Goal: Understand process/instructions: Learn about a topic

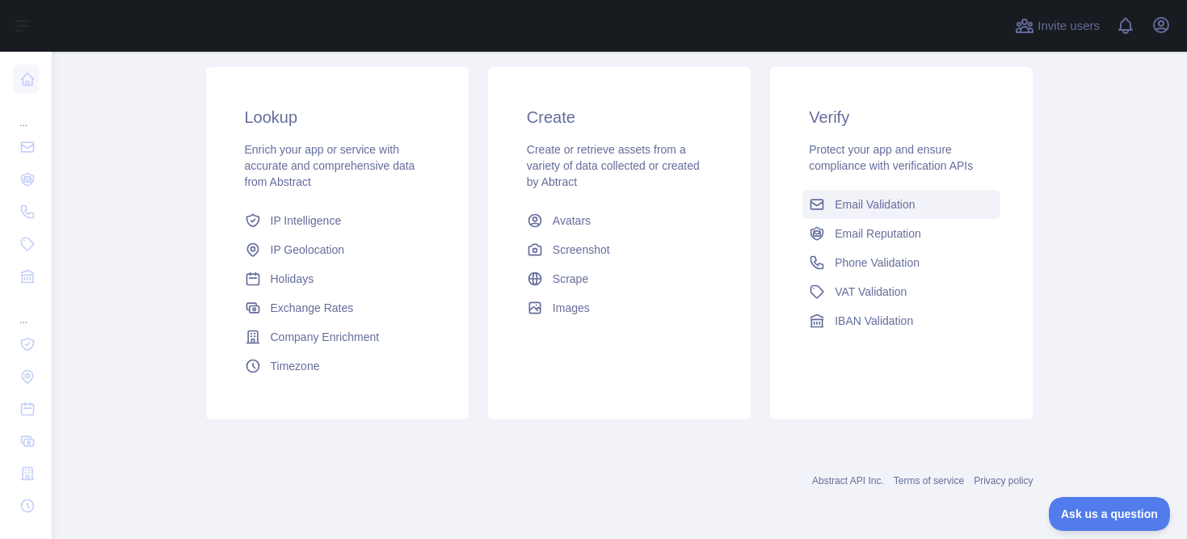
click at [865, 201] on span "Email Validation" at bounding box center [875, 204] width 80 height 16
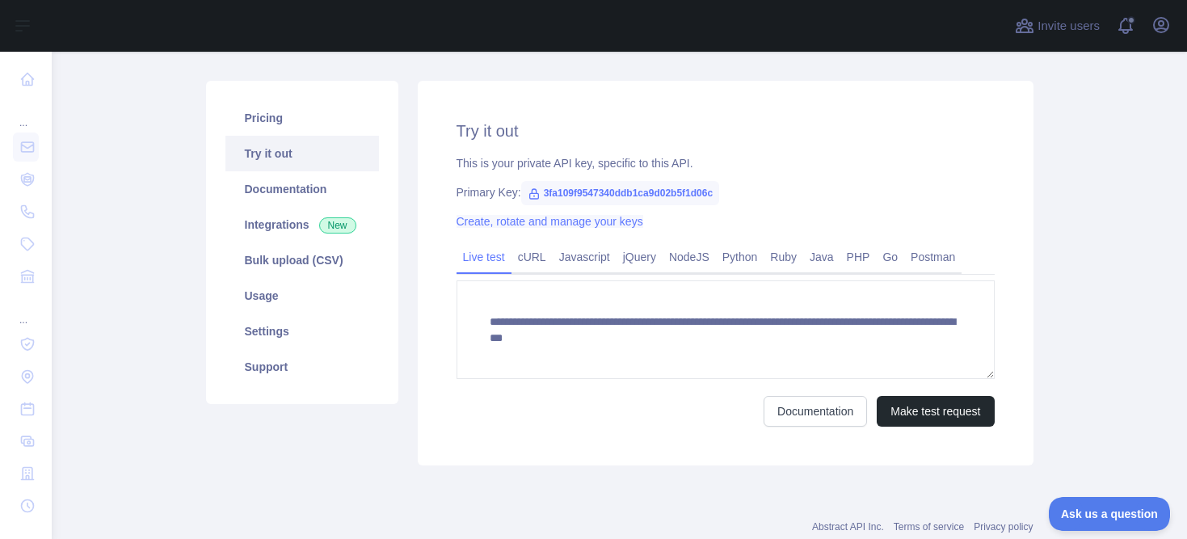
scroll to position [166, 0]
click at [531, 265] on link "cURL" at bounding box center [531, 256] width 41 height 26
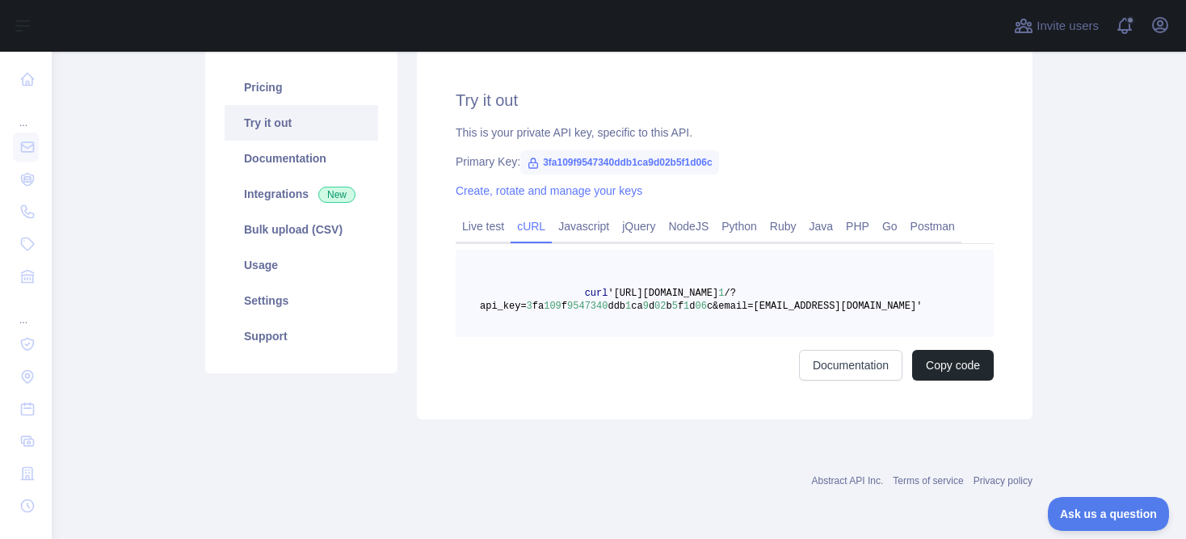
scroll to position [195, 0]
click at [947, 359] on button "Copy code" at bounding box center [953, 365] width 82 height 31
drag, startPoint x: 620, startPoint y: 292, endPoint x: 876, endPoint y: 291, distance: 255.3
click at [876, 291] on span "curl '[URL][DOMAIN_NAME] 1 /?api_key= 3 fa 109 f 9547340 ddb 1 ca 9 d 02 b 5 f …" at bounding box center [701, 300] width 442 height 24
click at [517, 309] on span "/?api_key=" at bounding box center [608, 300] width 256 height 24
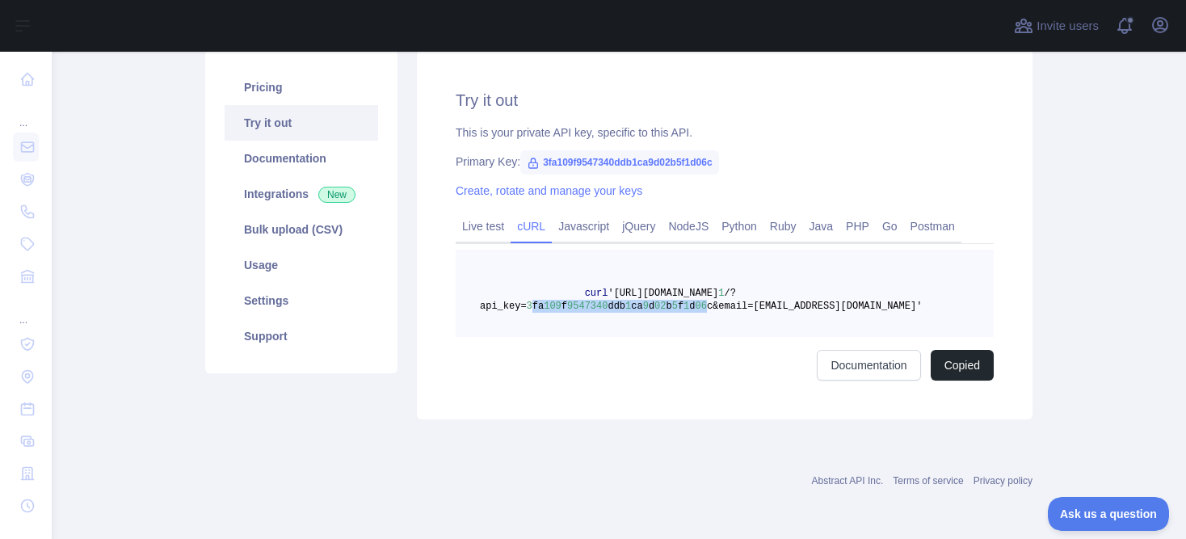
drag, startPoint x: 529, startPoint y: 306, endPoint x: 707, endPoint y: 305, distance: 177.7
click at [707, 305] on span "curl '[URL][DOMAIN_NAME] 1 /?api_key= 3 fa 109 f 9547340 ddb 1 ca 9 d 02 b 5 f …" at bounding box center [701, 300] width 442 height 24
click at [749, 309] on span "c&email=[EMAIL_ADDRESS][DOMAIN_NAME]'" at bounding box center [814, 306] width 215 height 11
drag, startPoint x: 718, startPoint y: 309, endPoint x: 914, endPoint y: 305, distance: 196.3
click at [914, 305] on span "c&email=[EMAIL_ADDRESS][DOMAIN_NAME]'" at bounding box center [814, 306] width 215 height 11
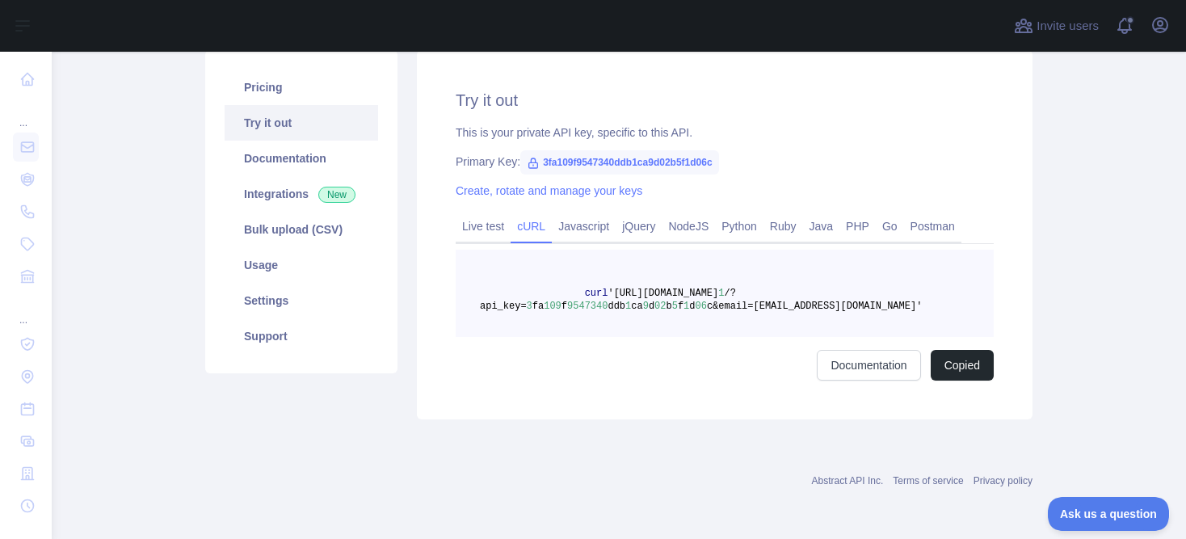
click at [917, 270] on pre "curl '[URL][DOMAIN_NAME] 1 /?api_key= 3 fa 109 f 9547340 ddb 1 ca 9 d 02 b 5 f …" at bounding box center [725, 293] width 538 height 87
click at [952, 362] on button "Copied" at bounding box center [962, 365] width 63 height 31
click at [292, 230] on link "Bulk upload (CSV)" at bounding box center [301, 230] width 153 height 36
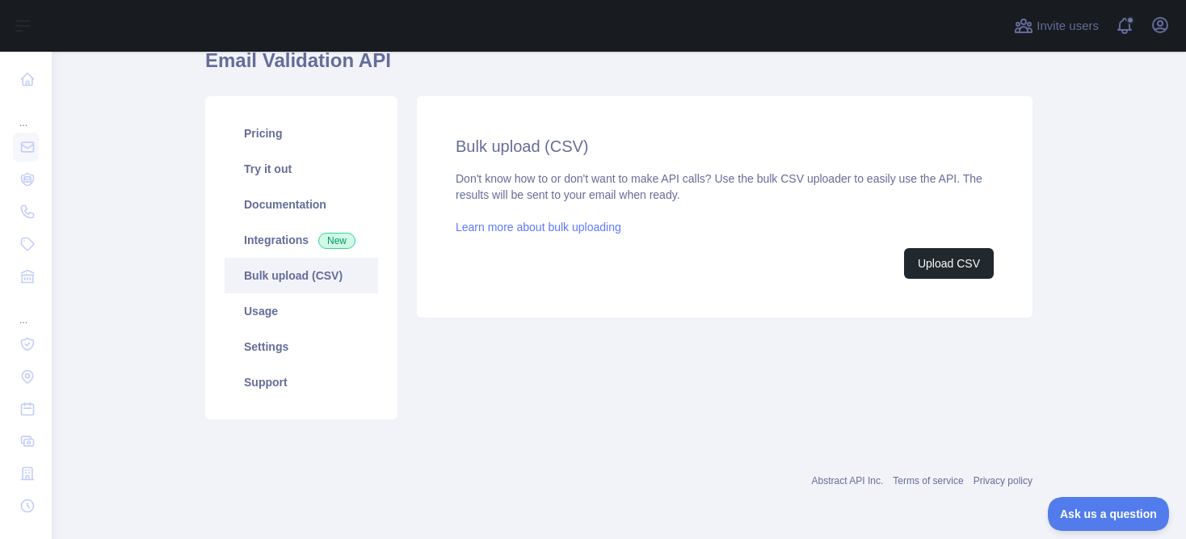
scroll to position [149, 0]
click at [264, 160] on link "Try it out" at bounding box center [301, 169] width 153 height 36
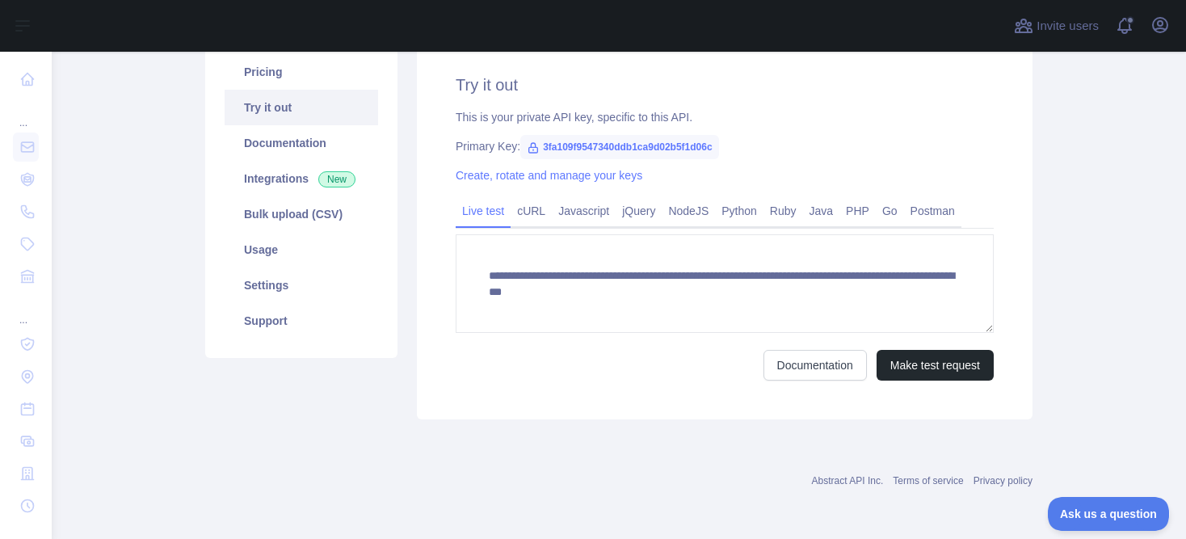
scroll to position [211, 0]
click at [910, 369] on button "Make test request" at bounding box center [935, 365] width 117 height 31
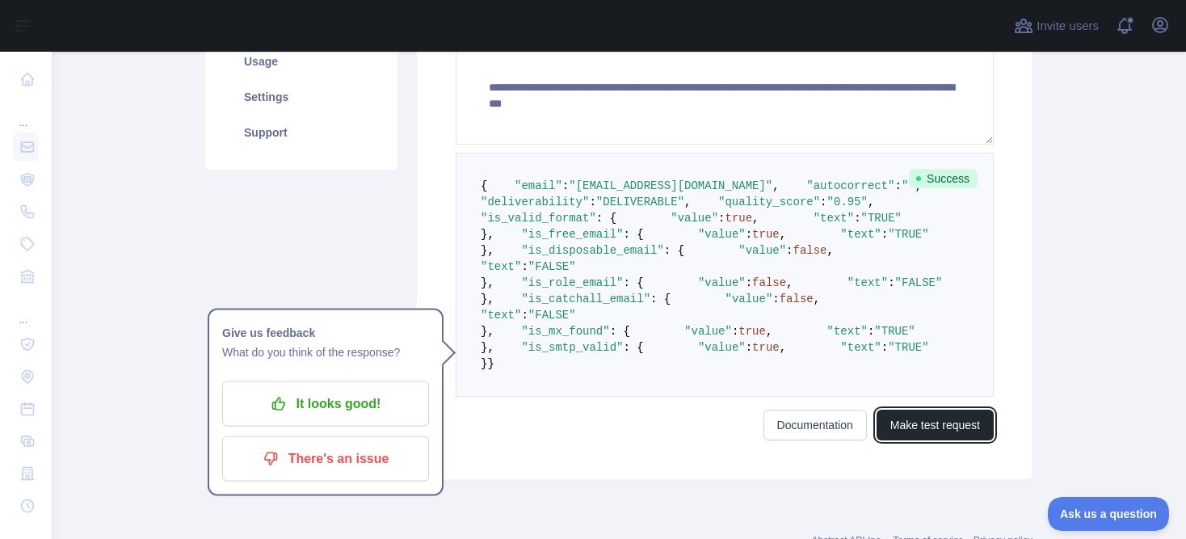
scroll to position [350, 0]
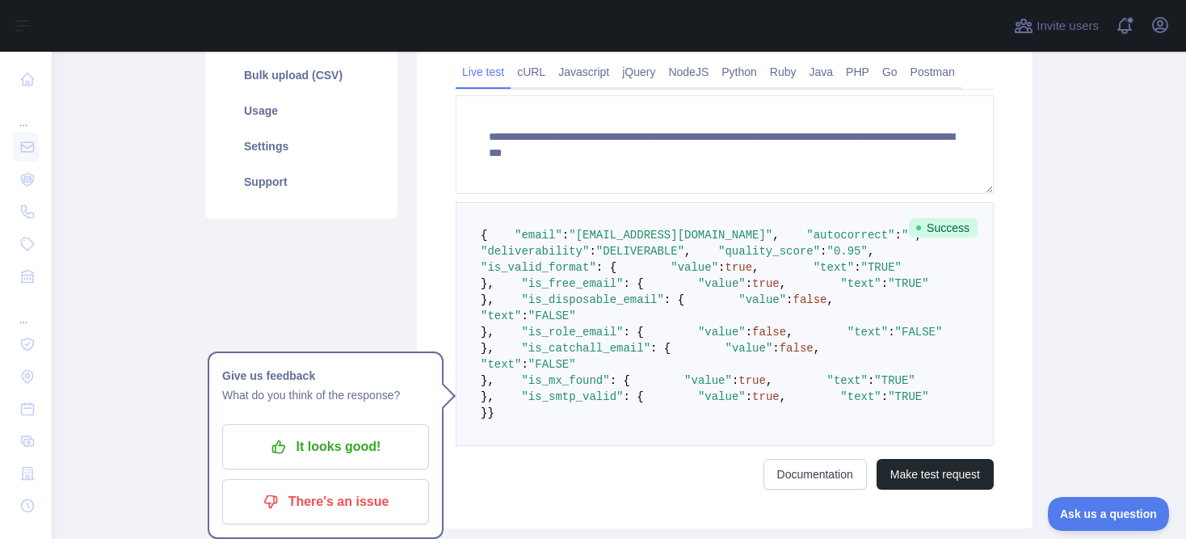
drag, startPoint x: 476, startPoint y: 233, endPoint x: 688, endPoint y: 481, distance: 326.6
click at [688, 446] on pre "{ "email" : "[EMAIL_ADDRESS][DOMAIN_NAME]" , "autocorrect" : "" , "deliverabili…" at bounding box center [725, 324] width 538 height 244
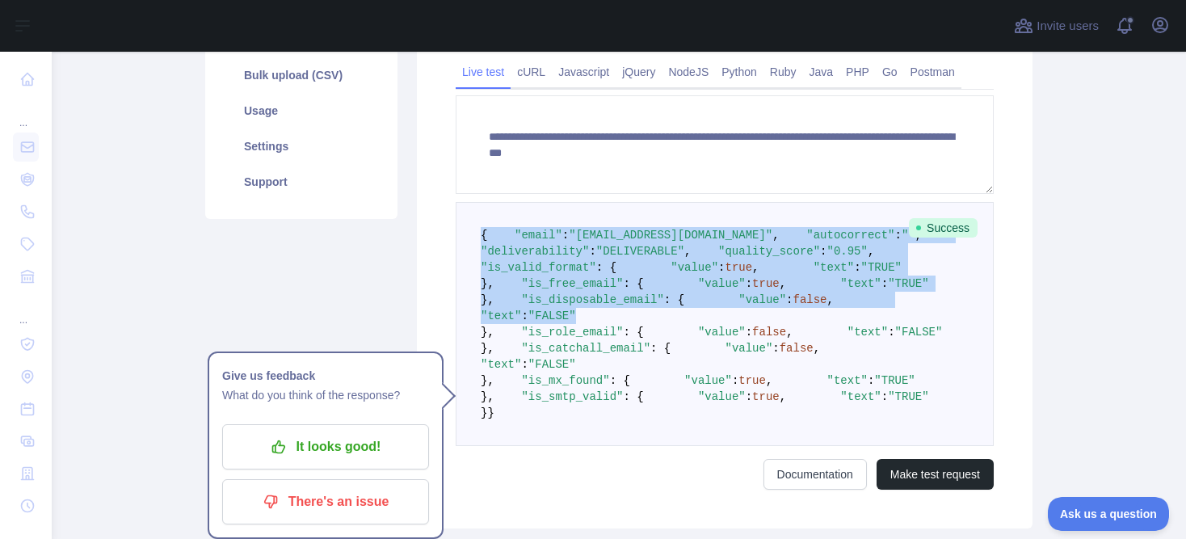
click at [531, 242] on pre "{ "email" : "[EMAIL_ADDRESS][DOMAIN_NAME]" , "autocorrect" : "" , "deliverabili…" at bounding box center [725, 324] width 538 height 244
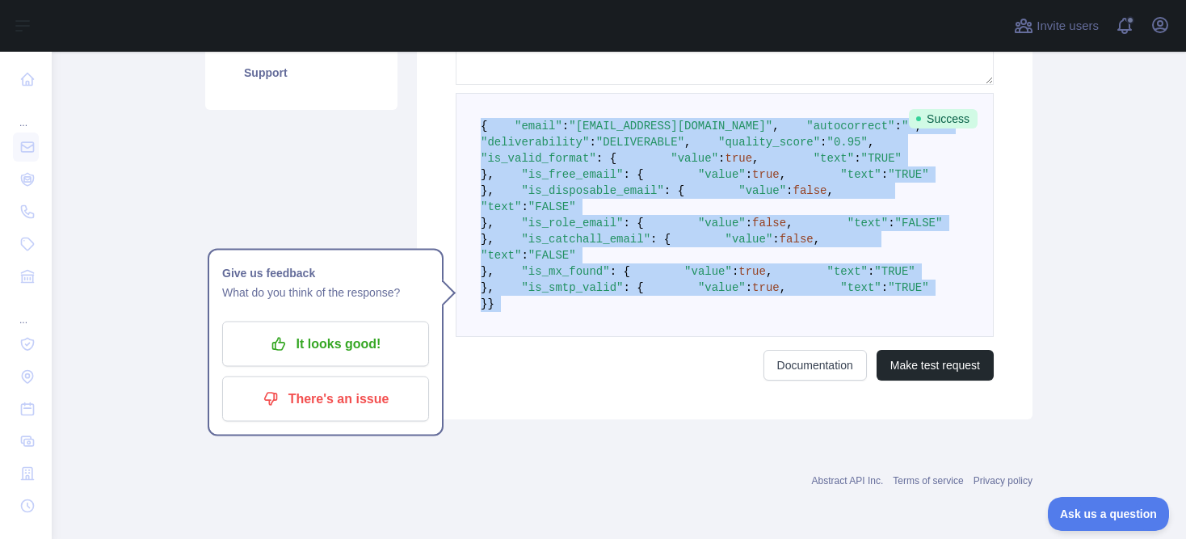
scroll to position [814, 0]
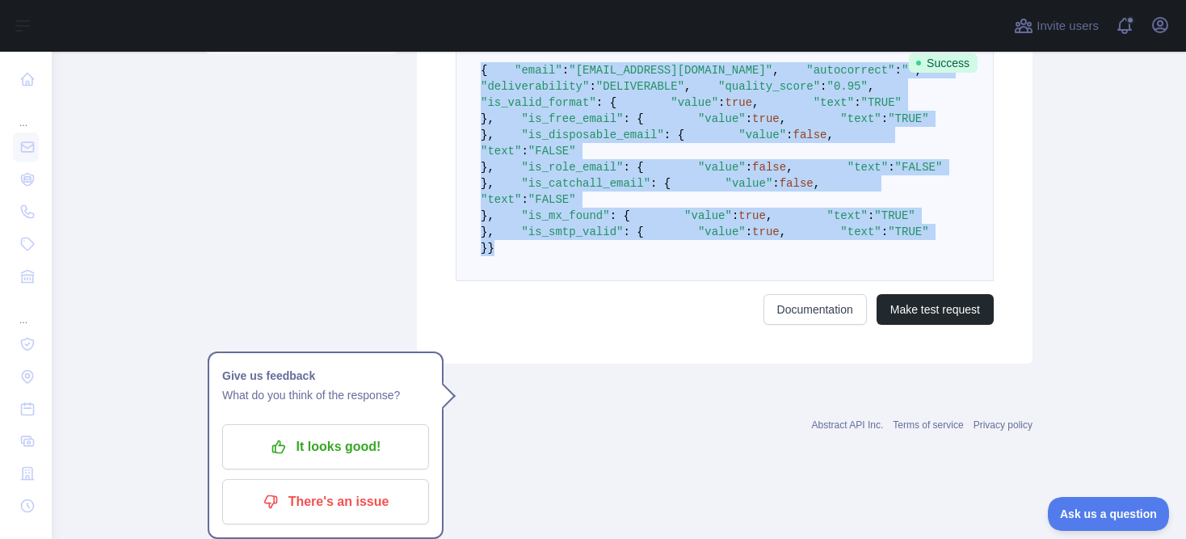
drag, startPoint x: 478, startPoint y: 228, endPoint x: 641, endPoint y: 306, distance: 180.3
click at [641, 281] on pre "{ "email" : "[EMAIL_ADDRESS][DOMAIN_NAME]" , "autocorrect" : "" , "deliverabili…" at bounding box center [725, 159] width 538 height 244
copy code "{ "email" : "[EMAIL_ADDRESS][DOMAIN_NAME]" , "autocorrect" : "" , "deliverabili…"
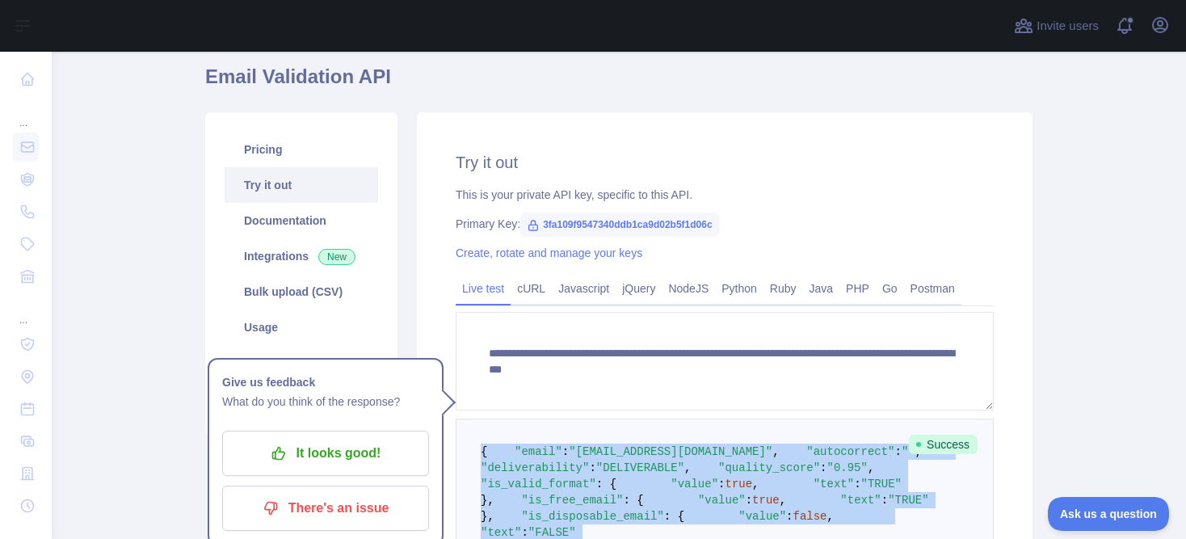
scroll to position [140, 0]
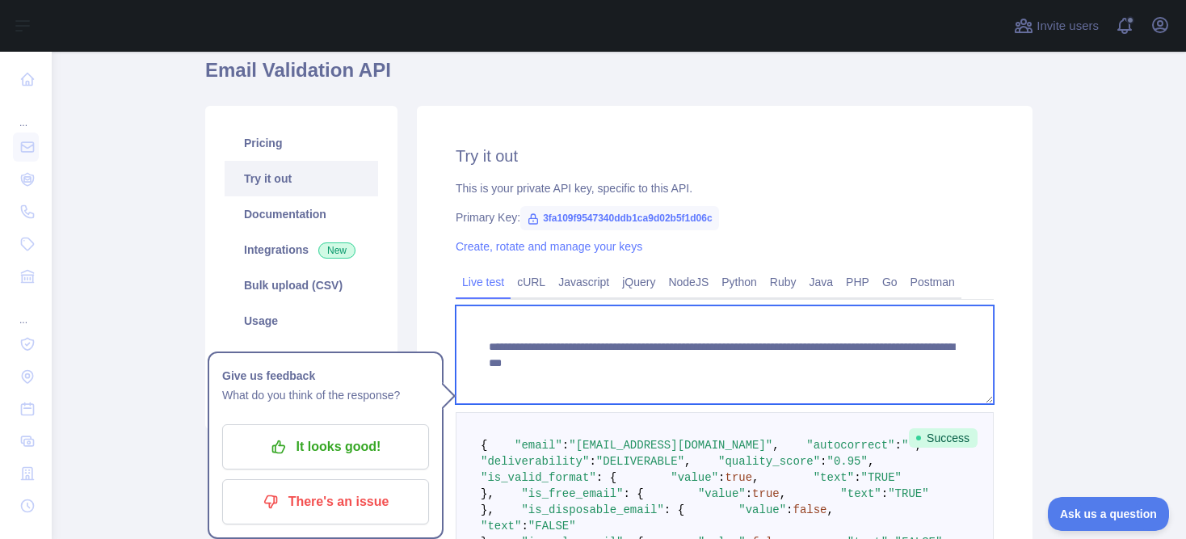
click at [513, 358] on textarea "**********" at bounding box center [725, 354] width 538 height 99
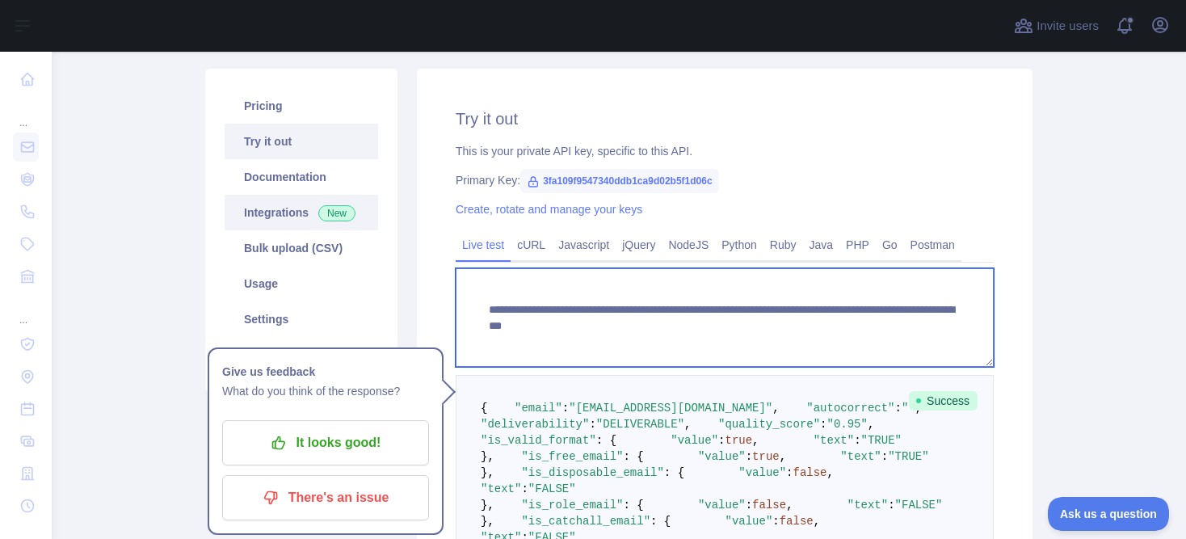
scroll to position [173, 0]
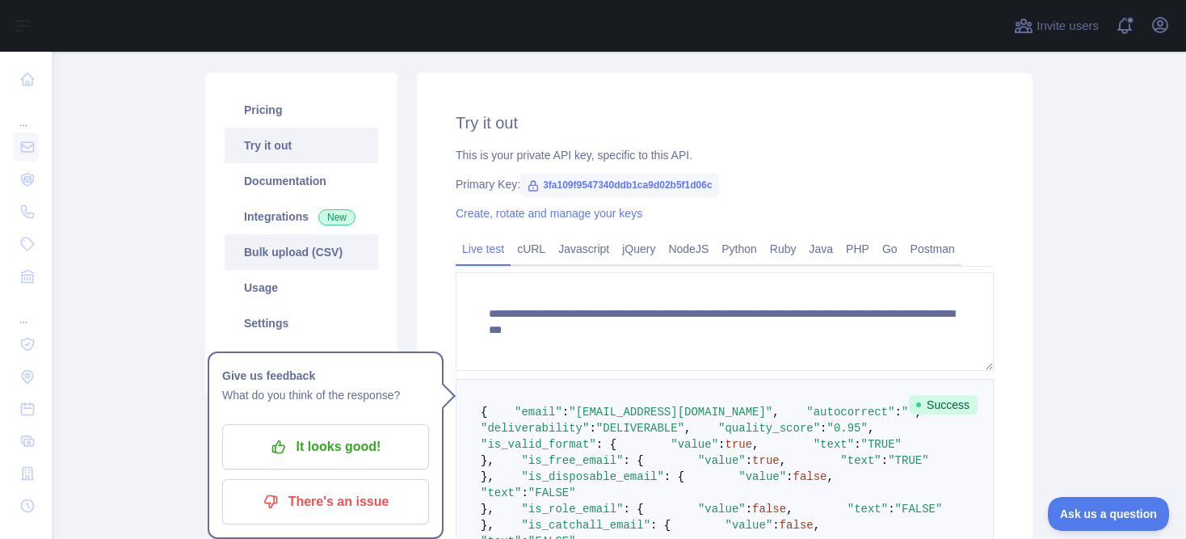
click at [330, 256] on link "Bulk upload (CSV)" at bounding box center [301, 252] width 153 height 36
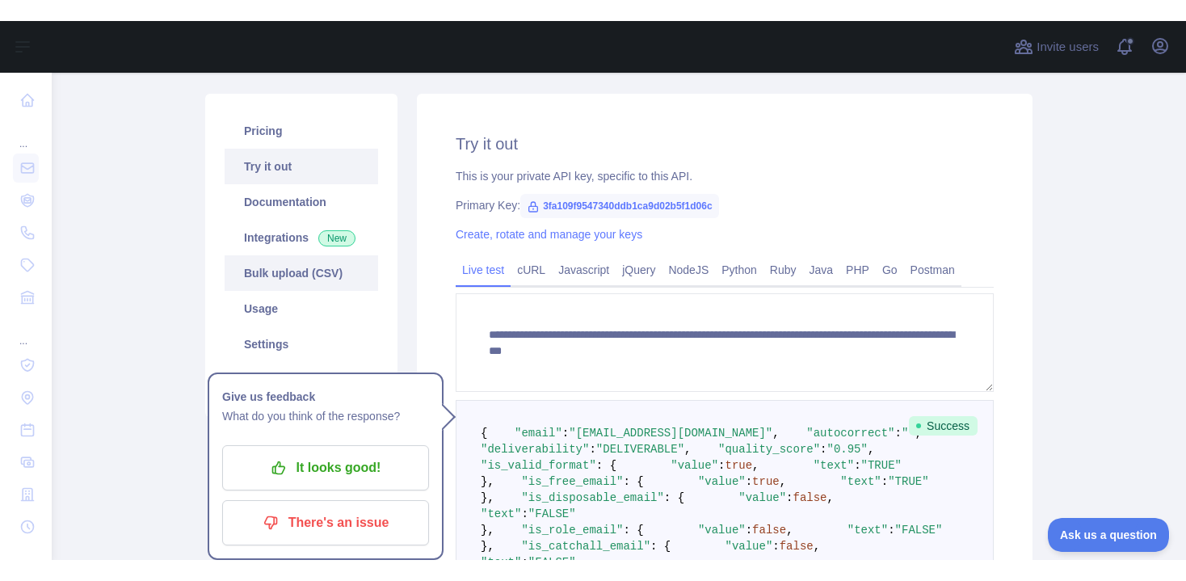
scroll to position [149, 0]
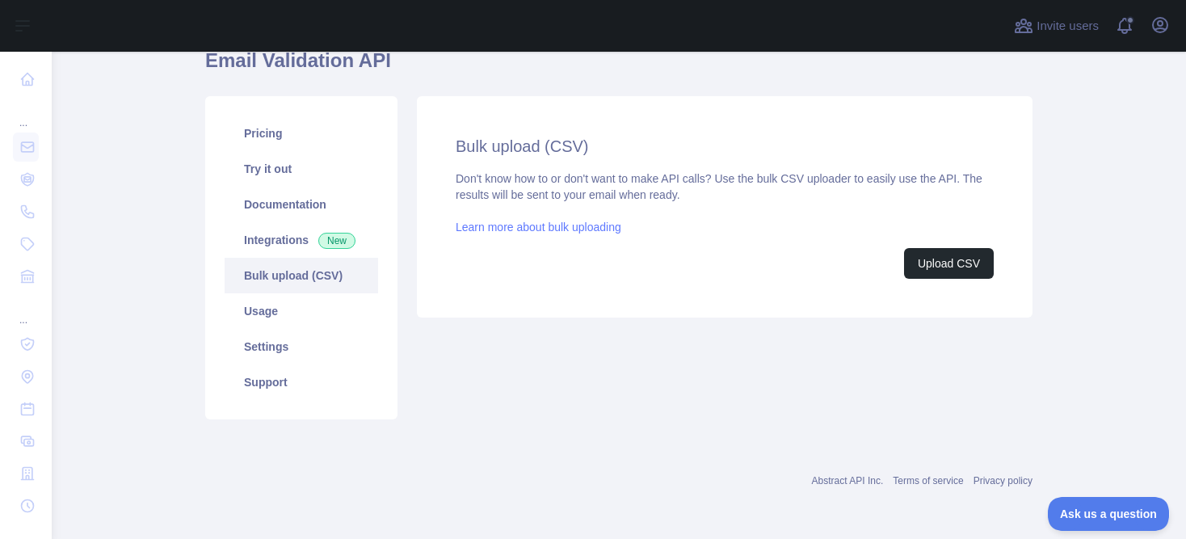
click at [506, 229] on link "Learn more about bulk uploading" at bounding box center [539, 227] width 166 height 13
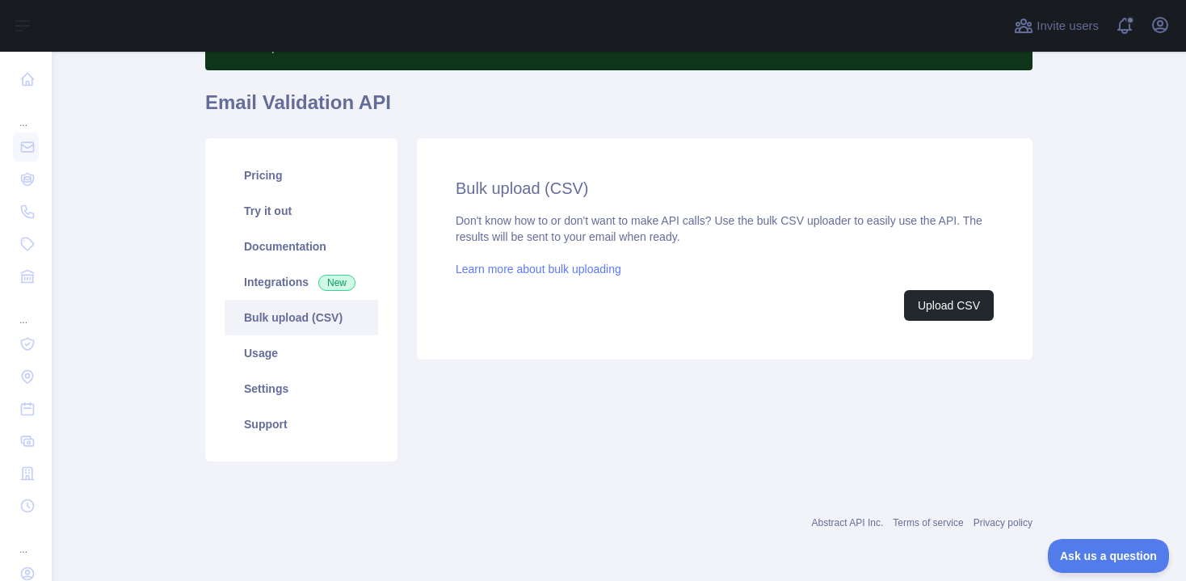
scroll to position [107, 0]
